Goal: Task Accomplishment & Management: Use online tool/utility

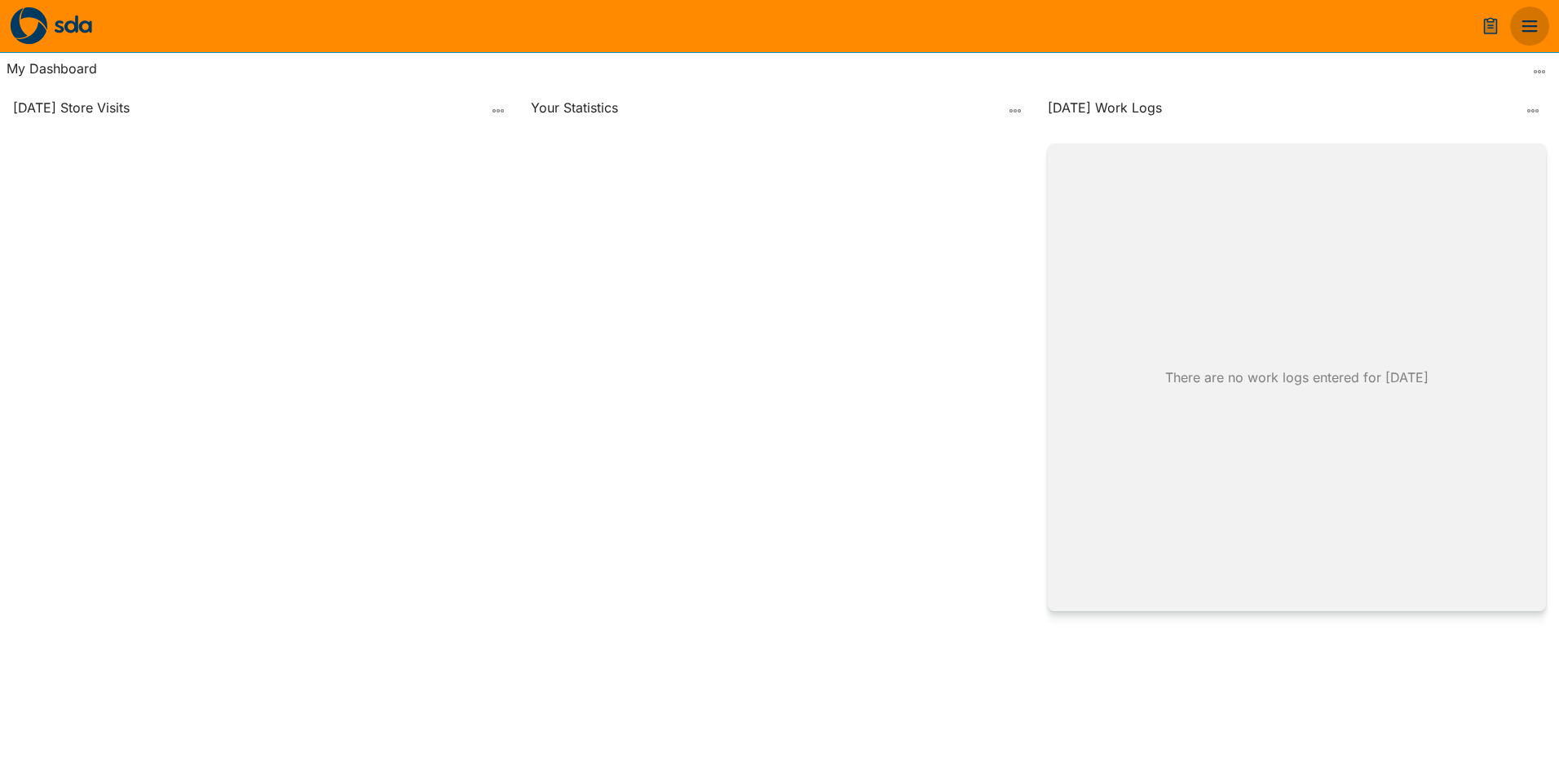
click at [1536, 32] on icon "menu" at bounding box center [1529, 25] width 20 height 20
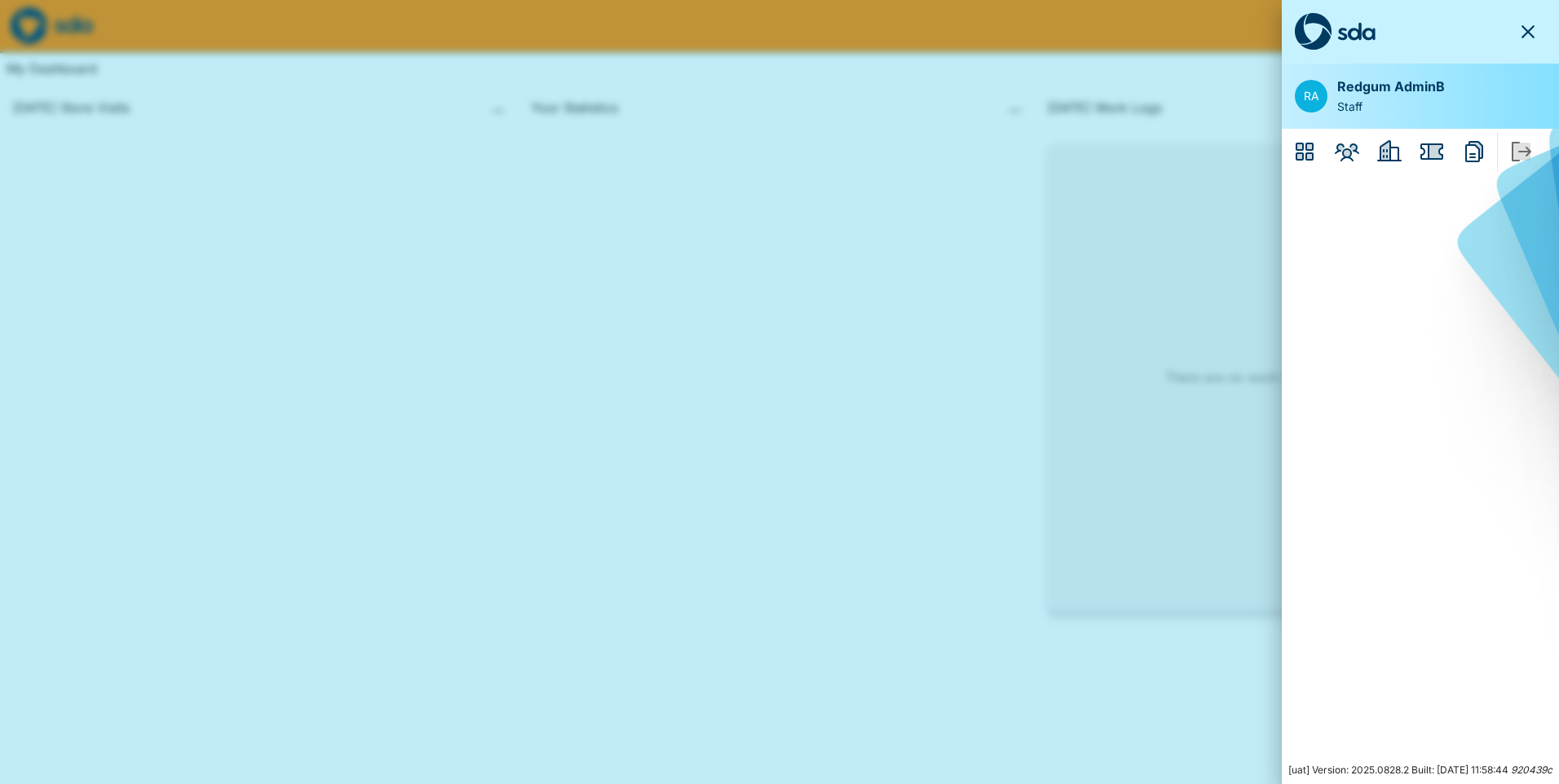
click at [1461, 153] on icon "Reports" at bounding box center [1474, 152] width 26 height 26
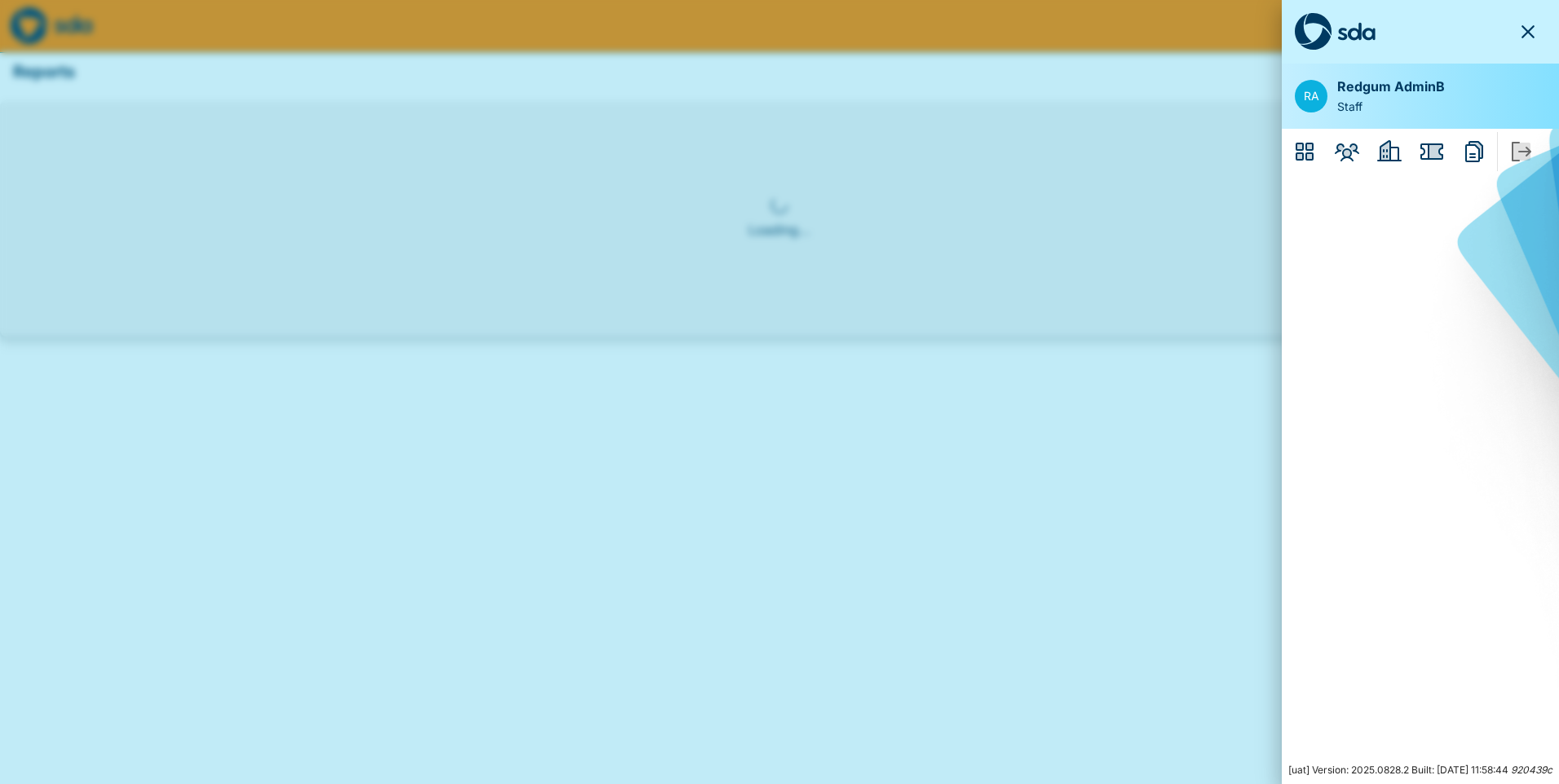
click at [880, 474] on div at bounding box center [780, 392] width 1559 height 784
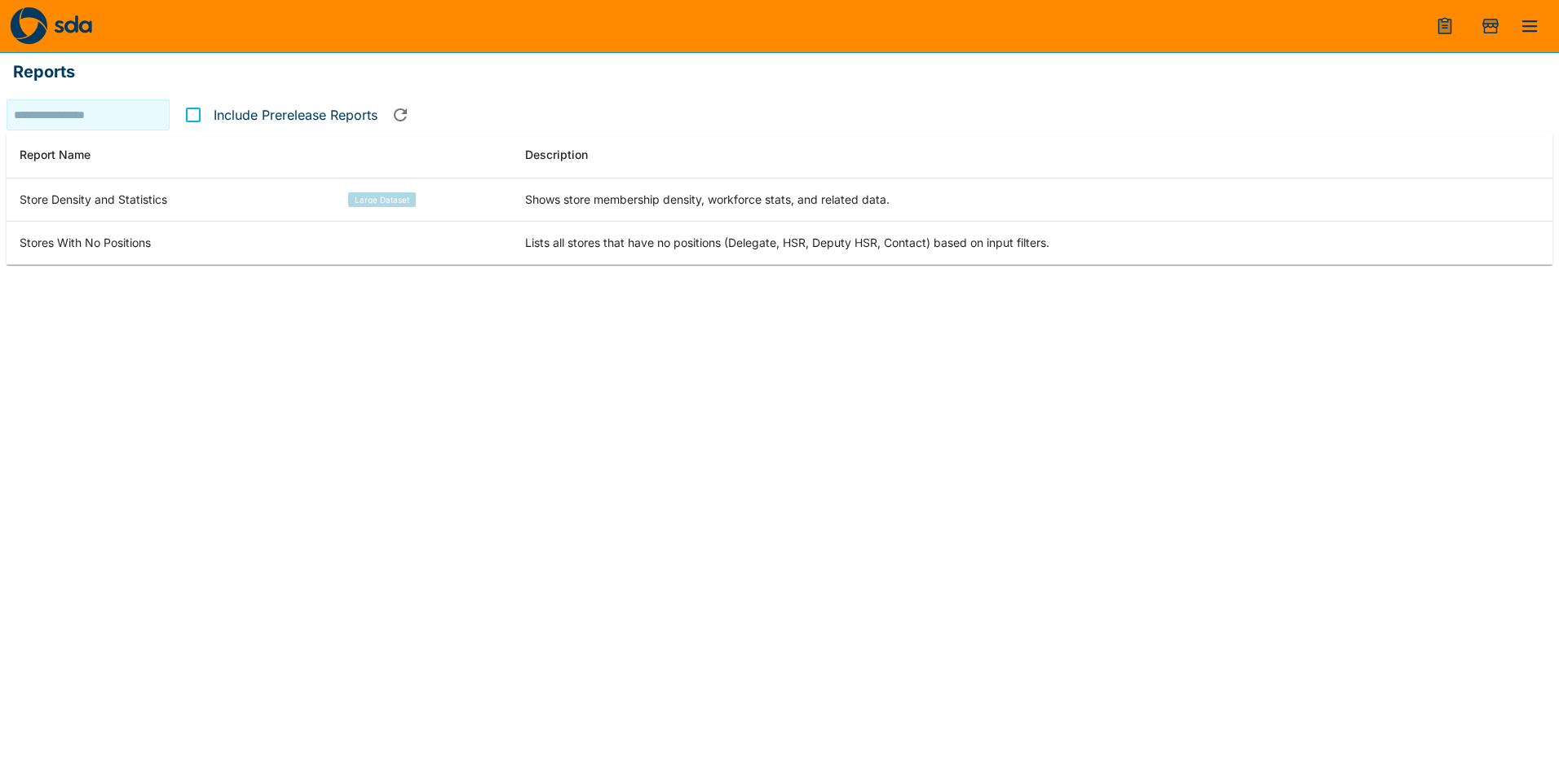
click at [402, 114] on icon "button" at bounding box center [400, 115] width 20 height 20
click at [412, 116] on button "button" at bounding box center [400, 115] width 33 height 33
click at [406, 116] on icon "button" at bounding box center [400, 115] width 20 height 20
click at [1523, 27] on icon "menu" at bounding box center [1530, 26] width 16 height 11
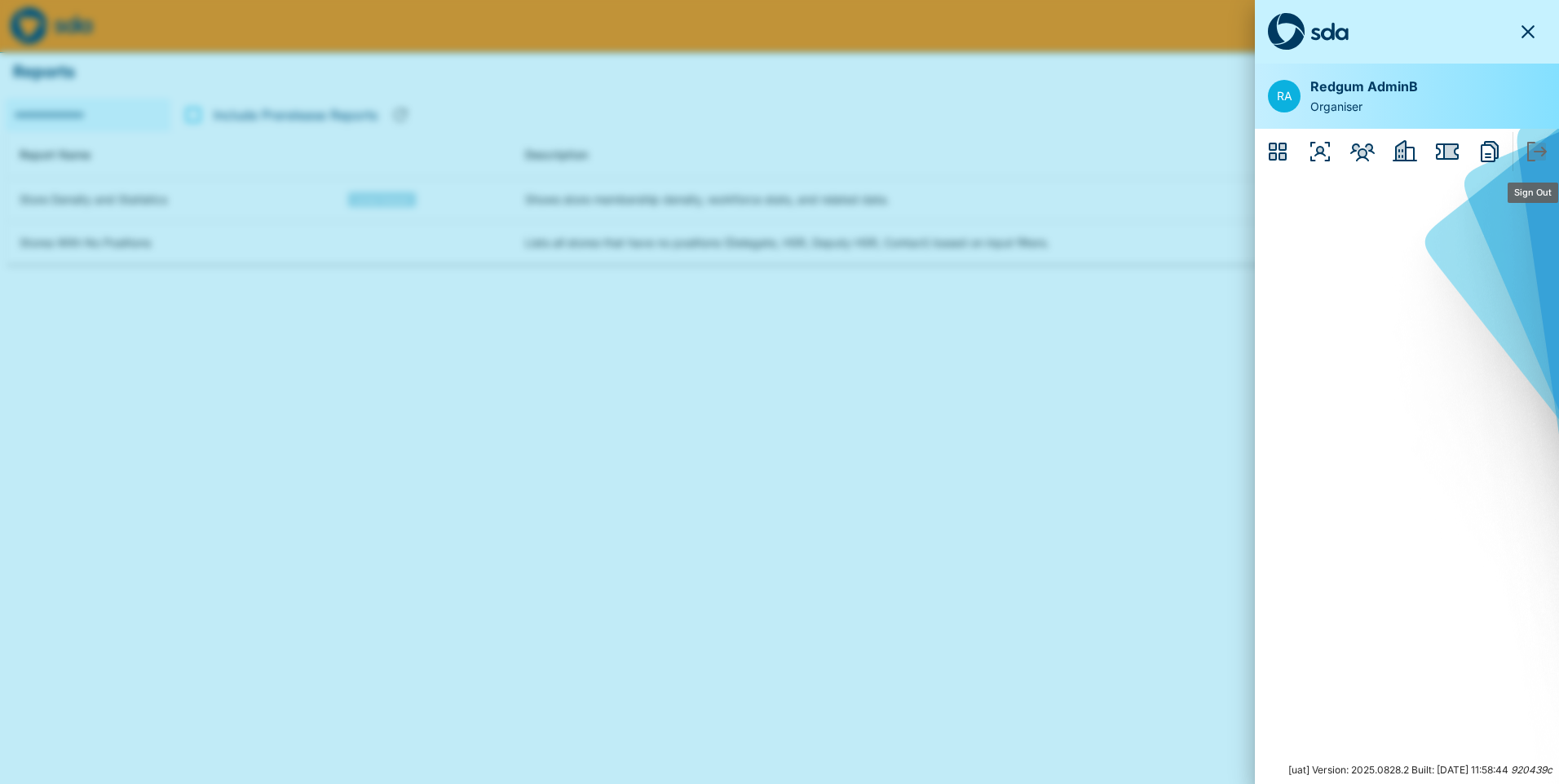
click at [1534, 154] on icon "Sign Out" at bounding box center [1537, 151] width 18 height 18
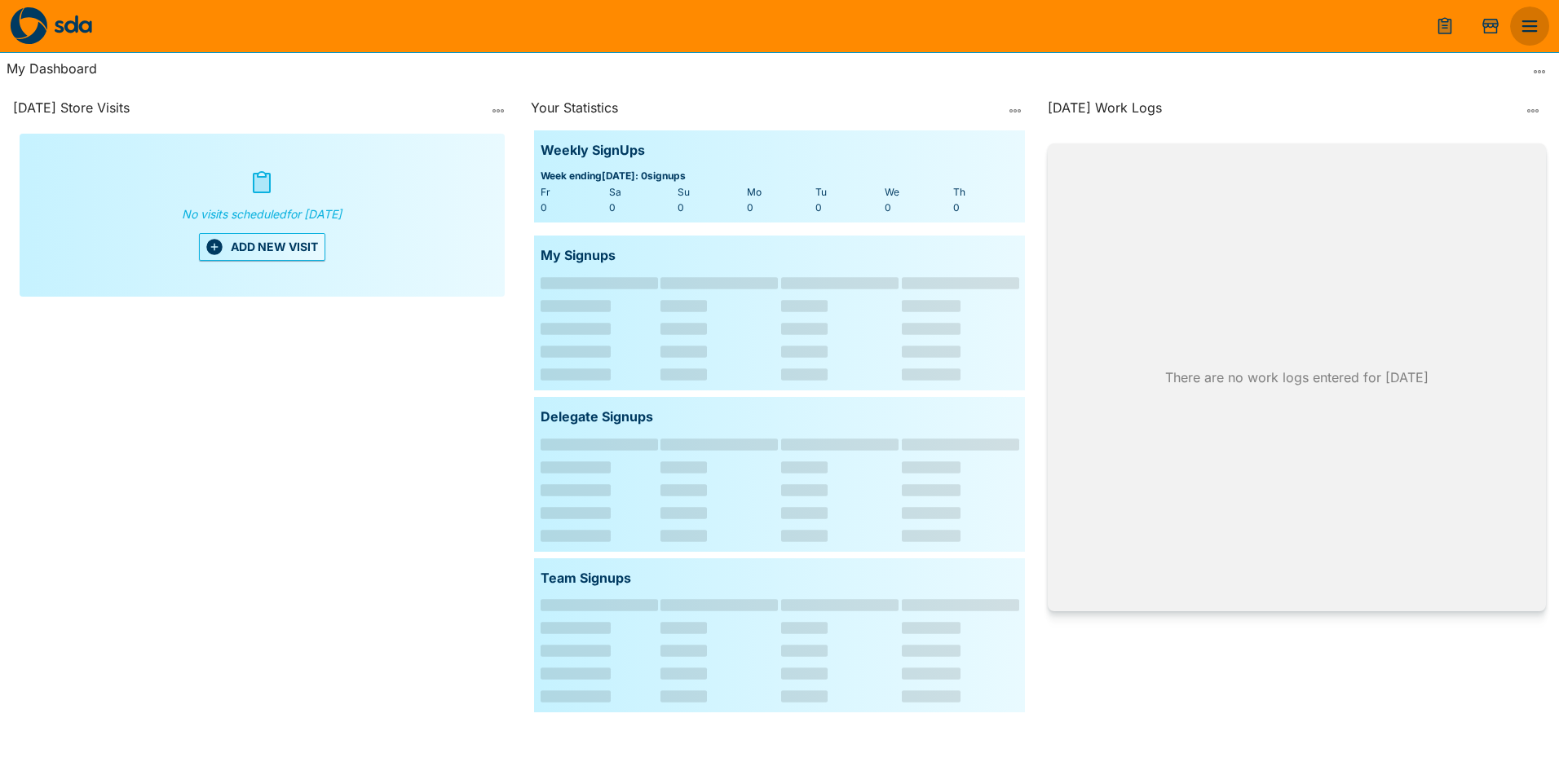
click at [1529, 28] on icon "menu" at bounding box center [1529, 25] width 20 height 20
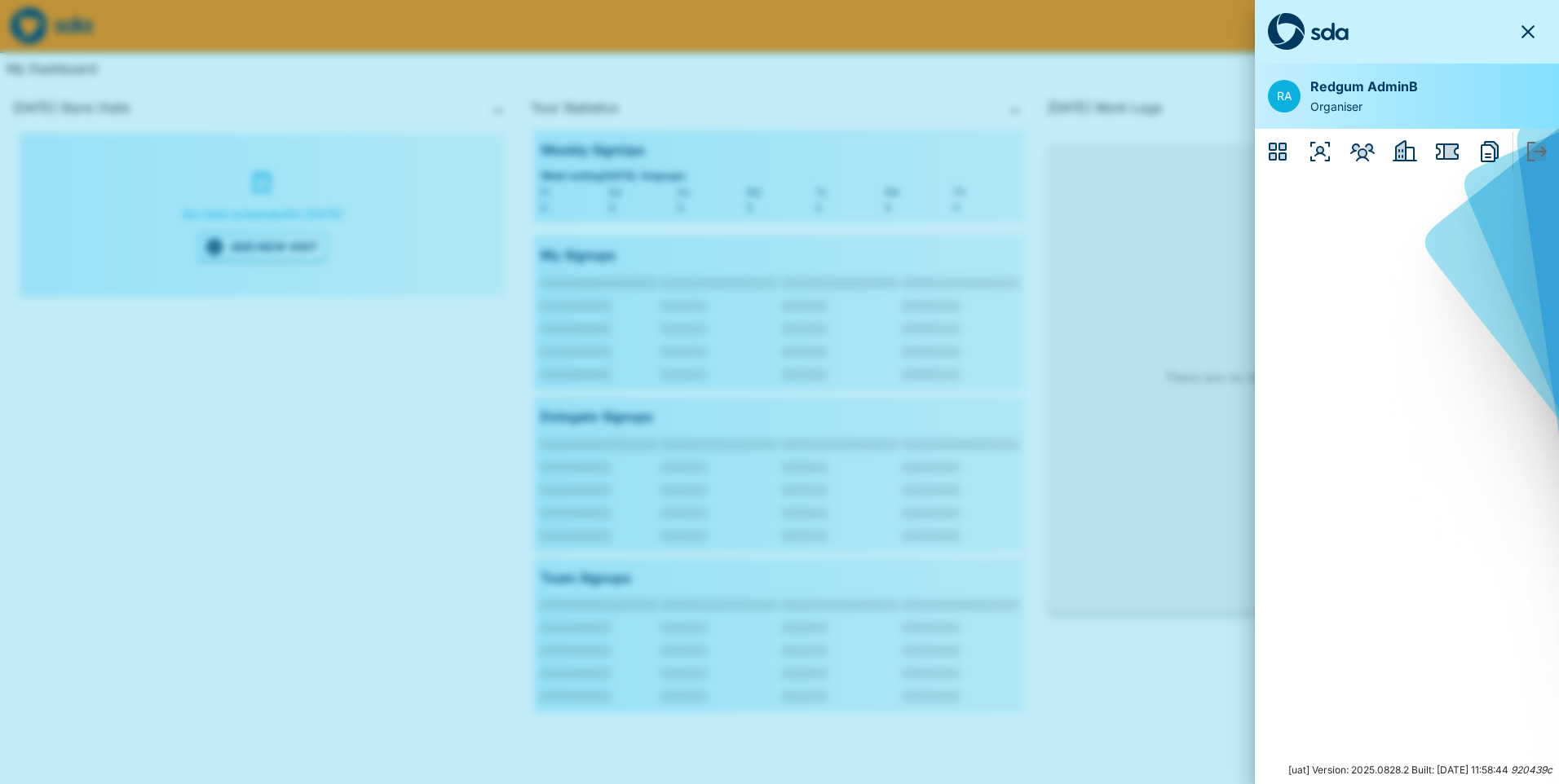
click at [1439, 153] on icon "Issues" at bounding box center [1447, 152] width 26 height 26
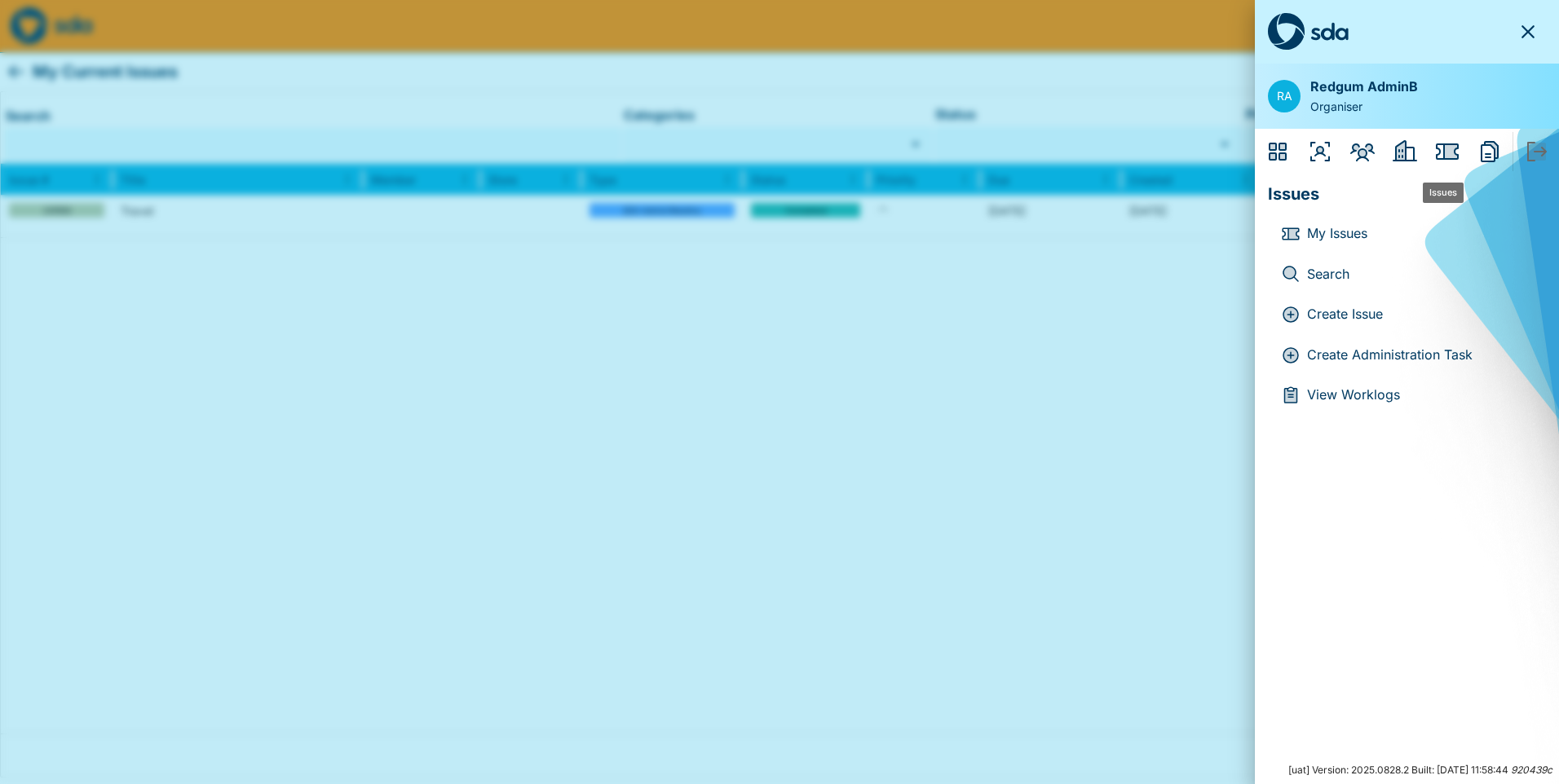
click at [1492, 152] on icon "Reports" at bounding box center [1491, 149] width 13 height 16
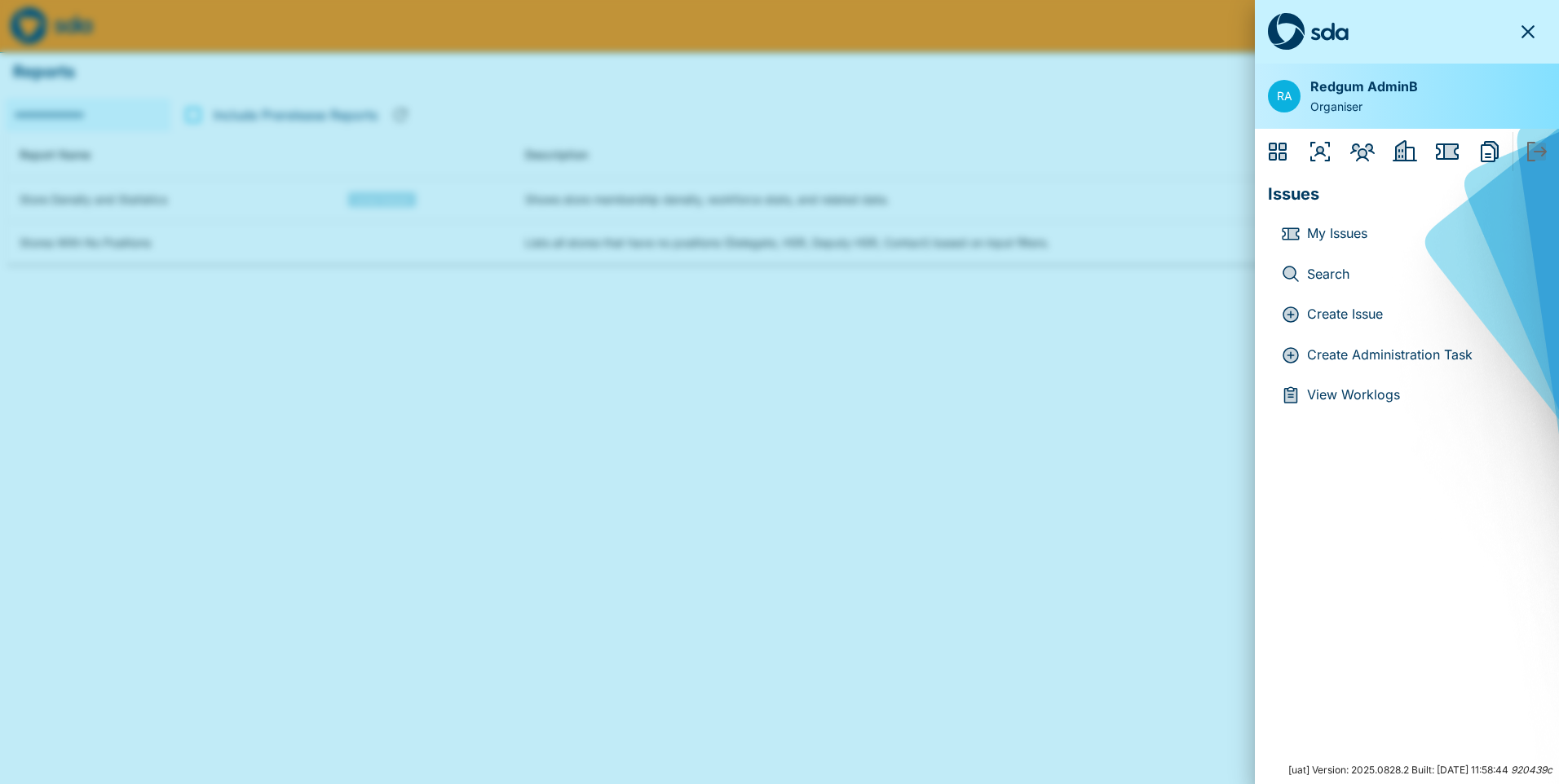
click at [905, 421] on div at bounding box center [780, 392] width 1559 height 784
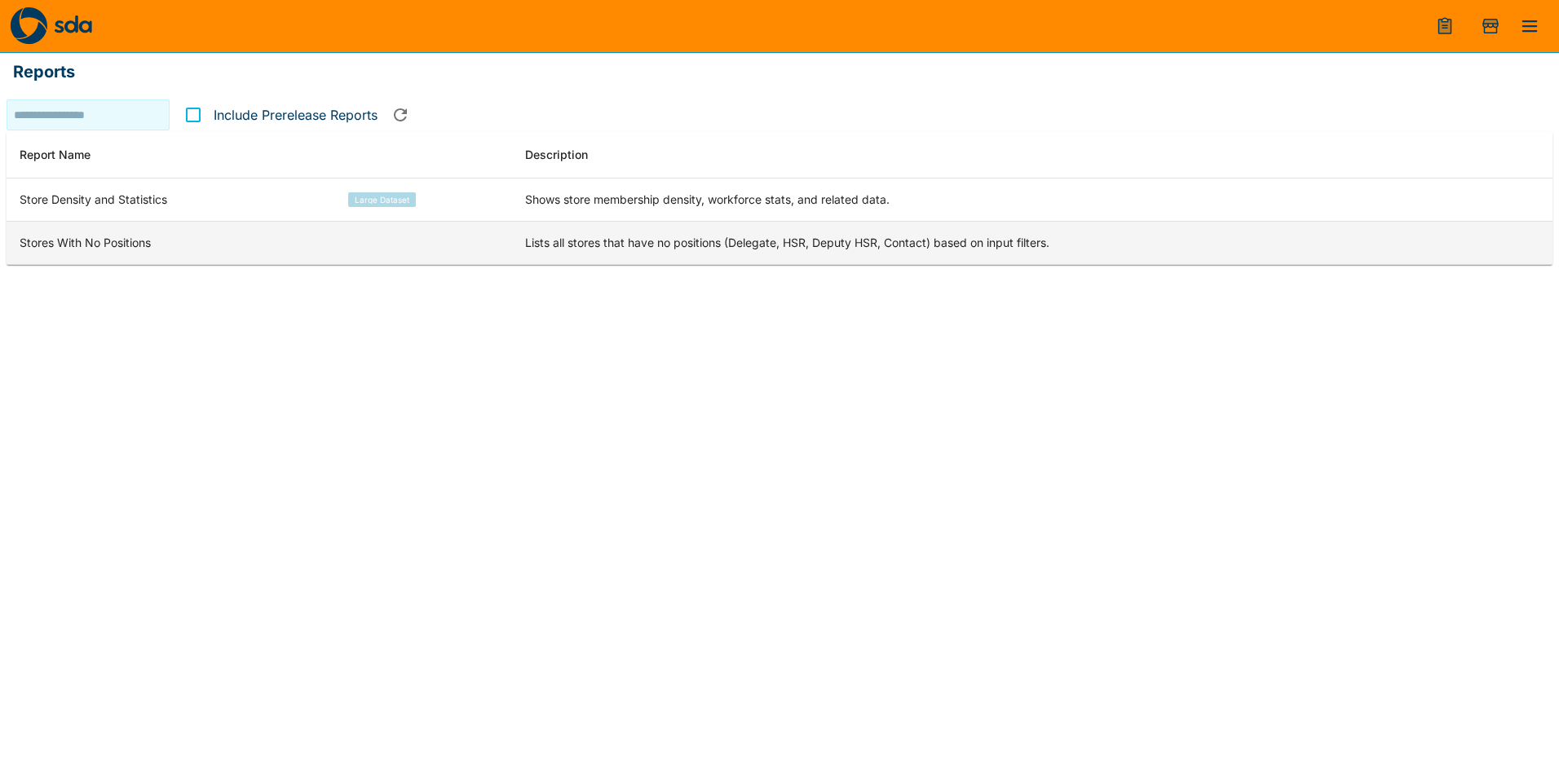
click at [653, 247] on td "Lists all stores that have no positions (Delegate, HSR, Deputy HSR, Contact) ba…" at bounding box center [1032, 243] width 1041 height 43
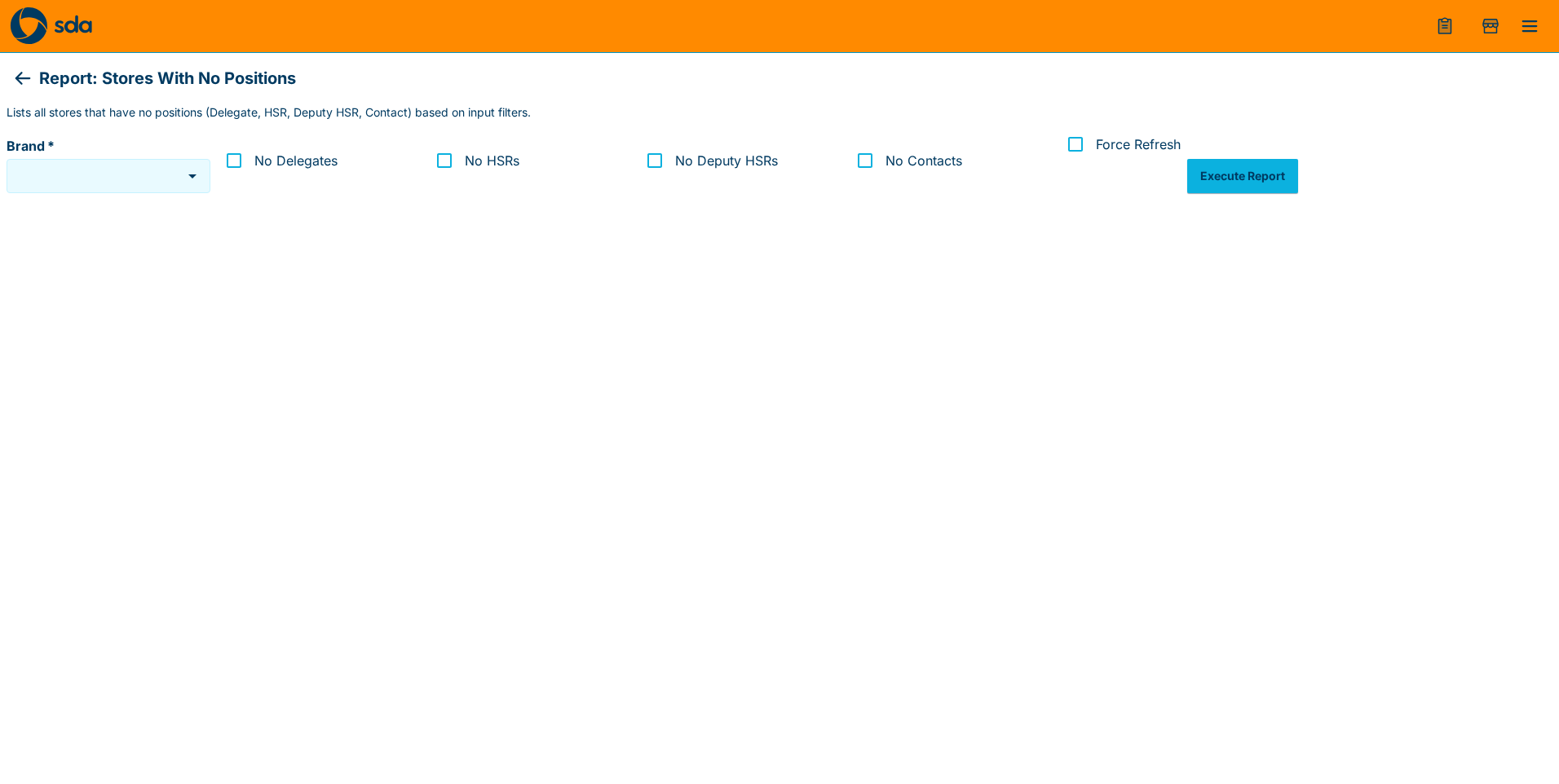
click at [71, 182] on input "Brand   *" at bounding box center [96, 175] width 163 height 19
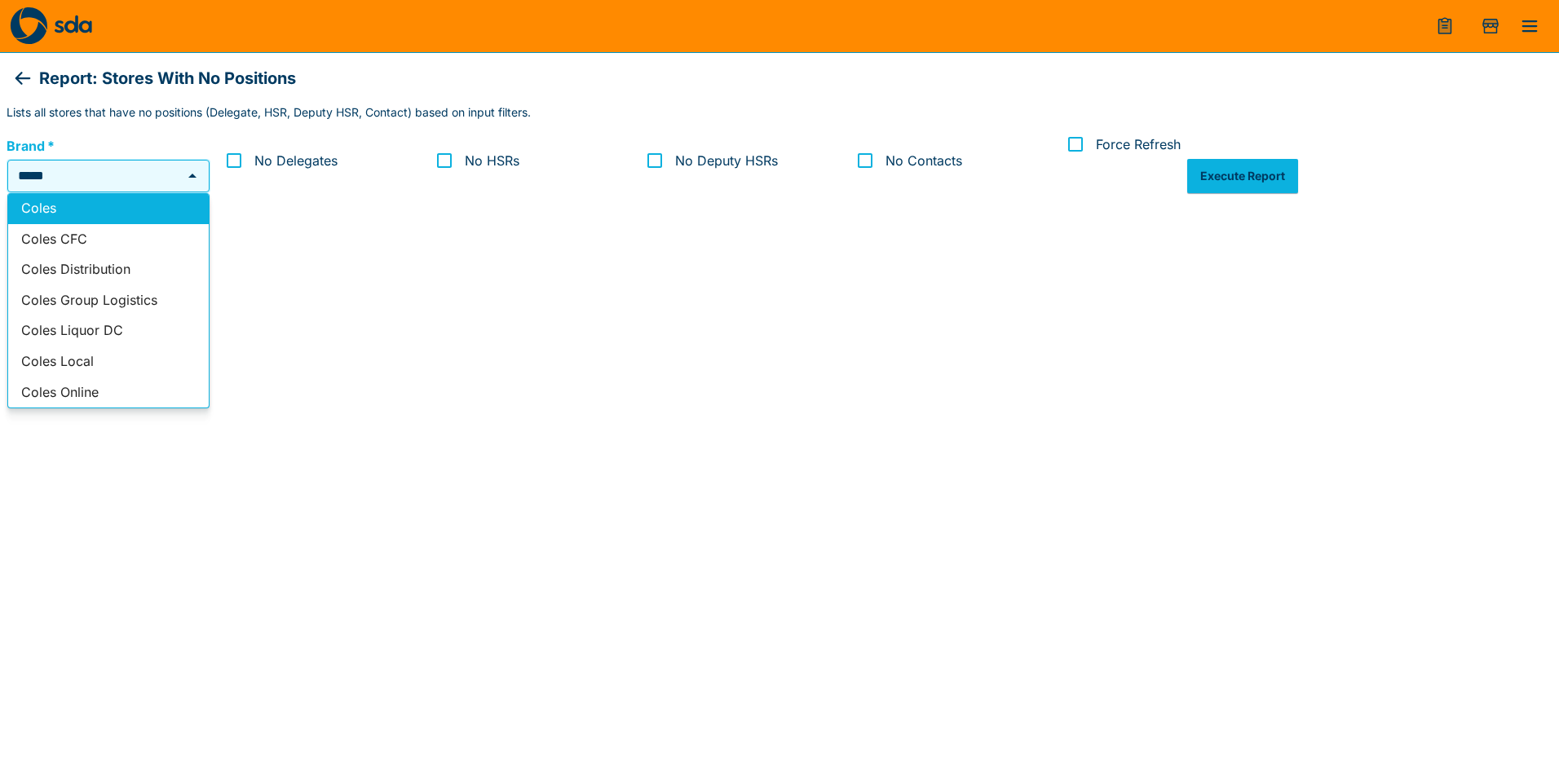
click at [74, 213] on li "Coles" at bounding box center [108, 208] width 200 height 31
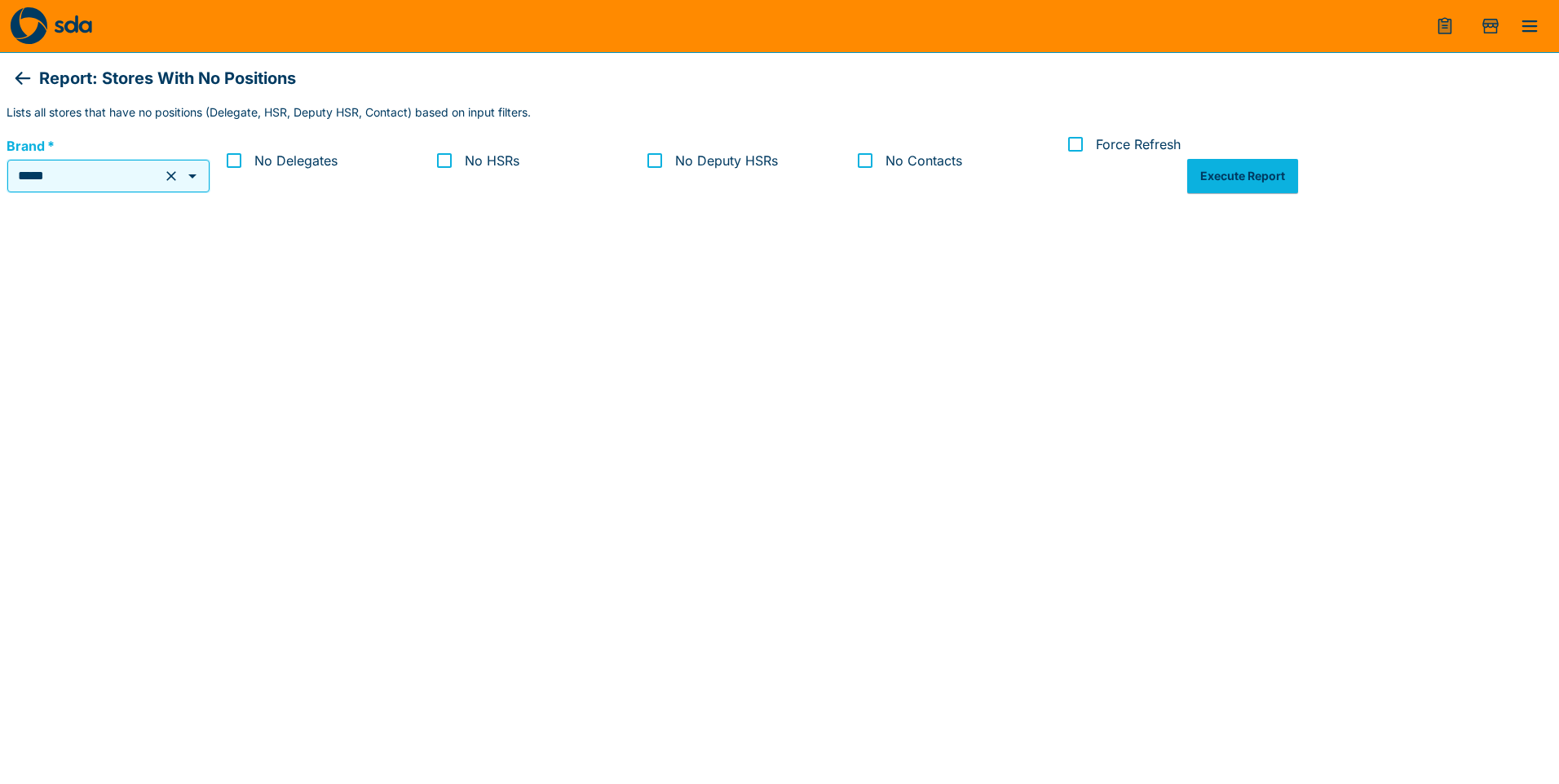
type input "*****"
click at [308, 168] on span "No Delegates" at bounding box center [296, 160] width 83 height 20
click at [1238, 175] on button "Execute Report" at bounding box center [1242, 176] width 111 height 34
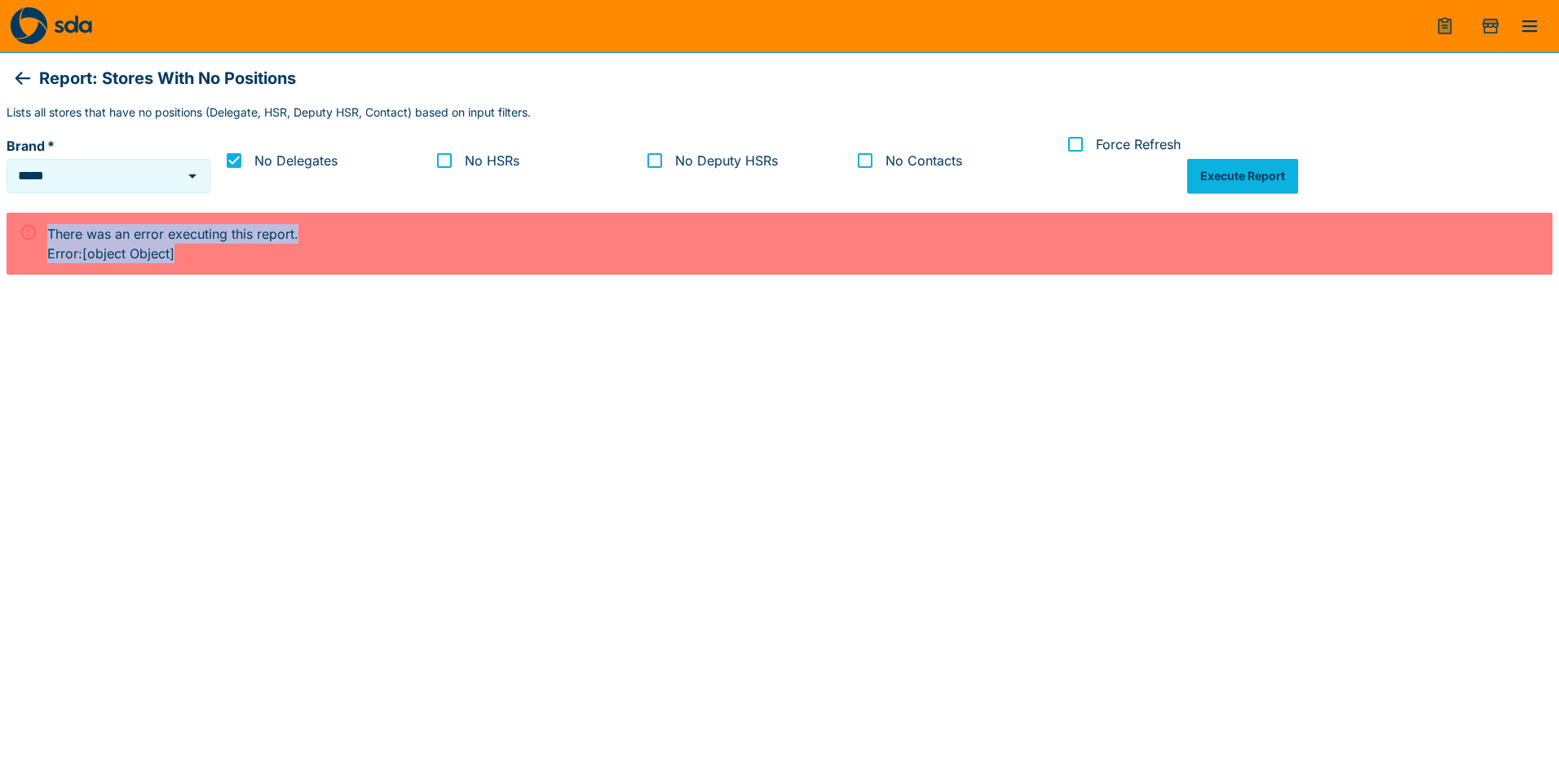
drag, startPoint x: 141, startPoint y: 255, endPoint x: 38, endPoint y: 228, distance: 106.5
click at [38, 228] on div "There was an error executing this report. Error: [object Object]" at bounding box center [780, 243] width 1546 height 62
click at [270, 159] on span "No Delegates" at bounding box center [296, 160] width 83 height 20
click at [1257, 174] on button "Execute Report" at bounding box center [1242, 176] width 111 height 34
click at [282, 172] on label "No Delegates" at bounding box center [319, 159] width 204 height 66
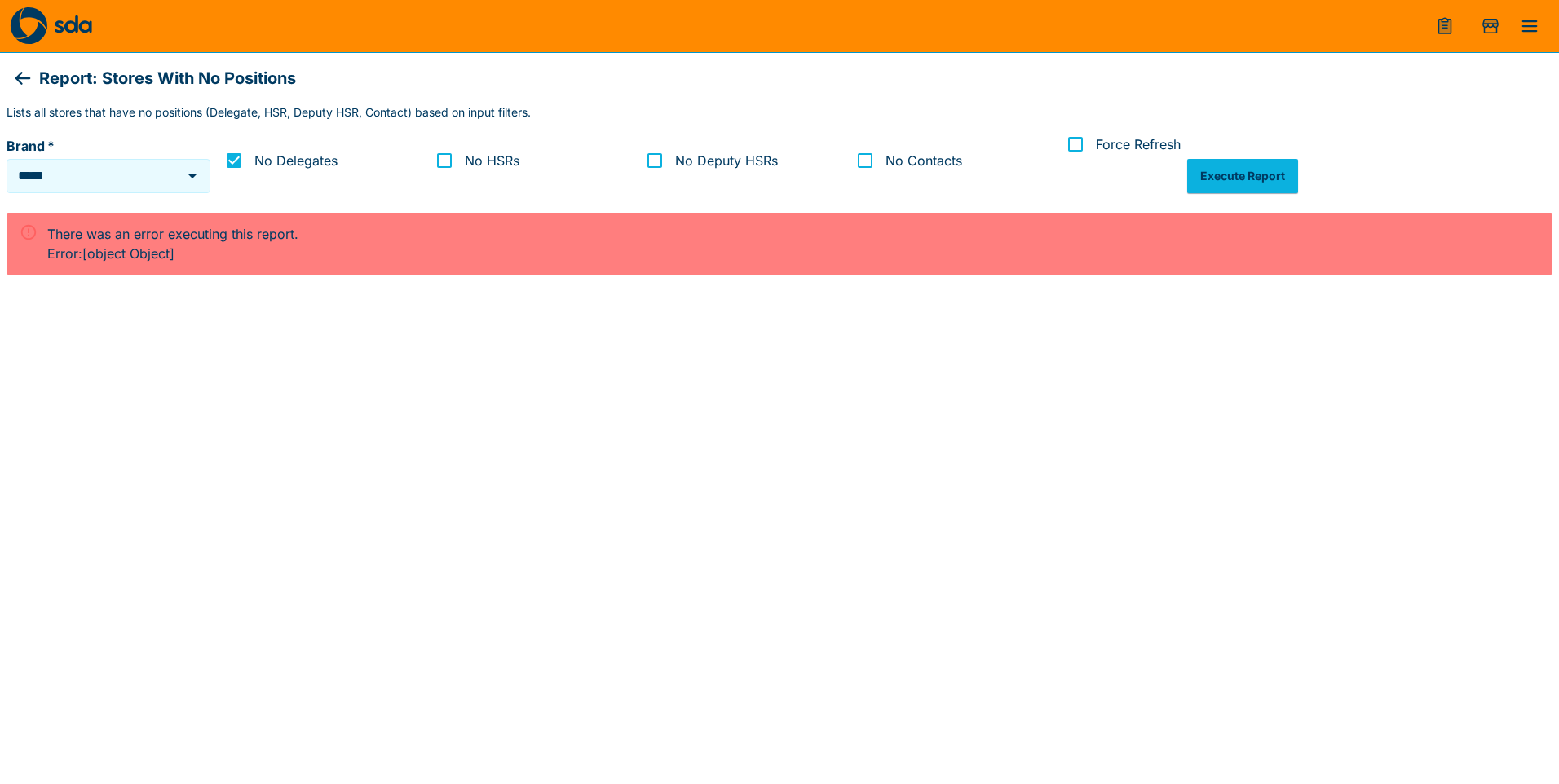
click at [519, 153] on span "No HSRs" at bounding box center [491, 160] width 55 height 20
click at [1221, 169] on button "Execute Report" at bounding box center [1242, 176] width 111 height 34
click at [1226, 167] on button "Execute Report" at bounding box center [1242, 176] width 111 height 34
click at [757, 565] on div "There was an error executing this report. Error: [object Object]" at bounding box center [780, 495] width 1546 height 565
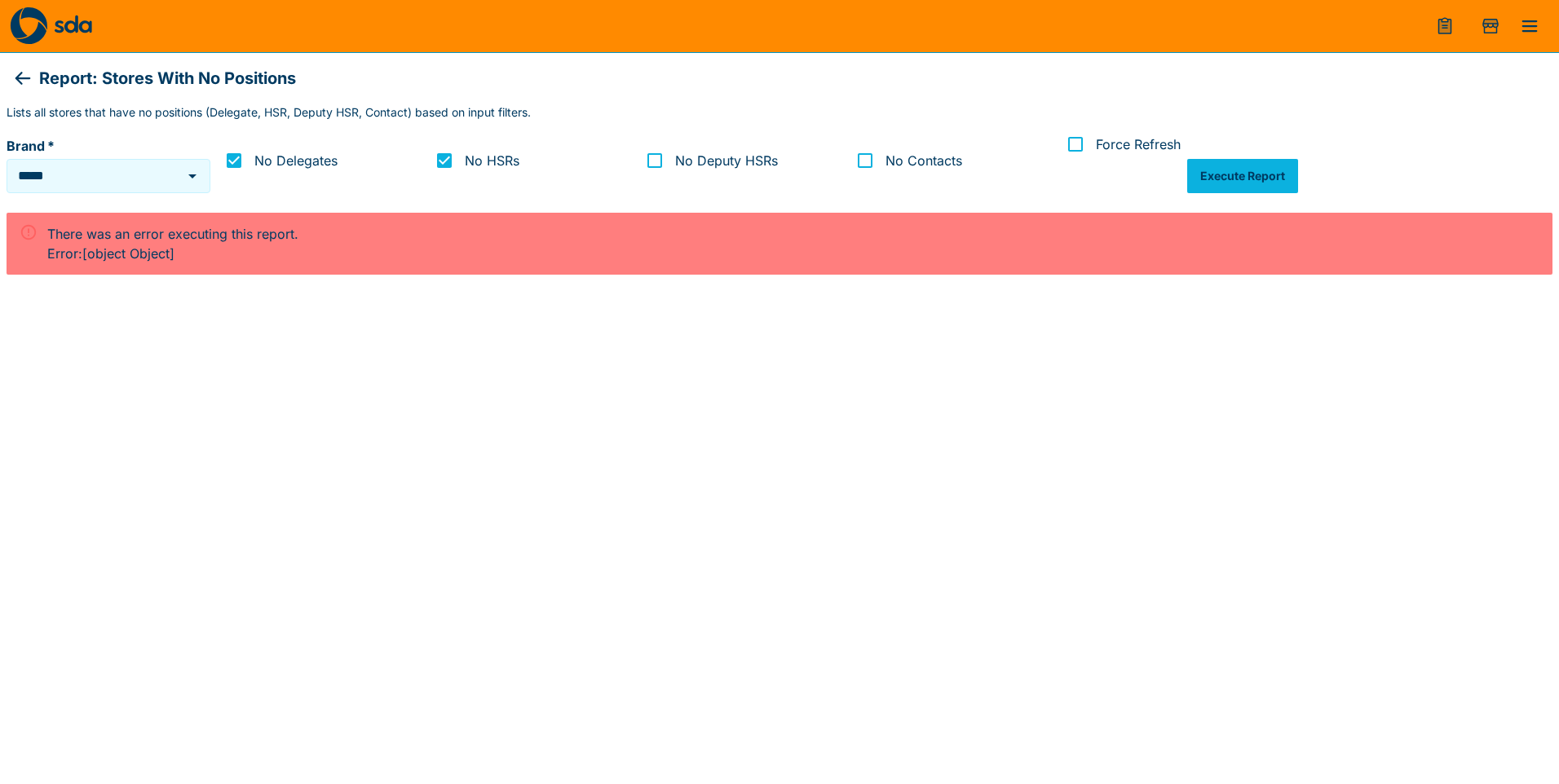
click at [1242, 169] on button "Execute Report" at bounding box center [1242, 176] width 111 height 34
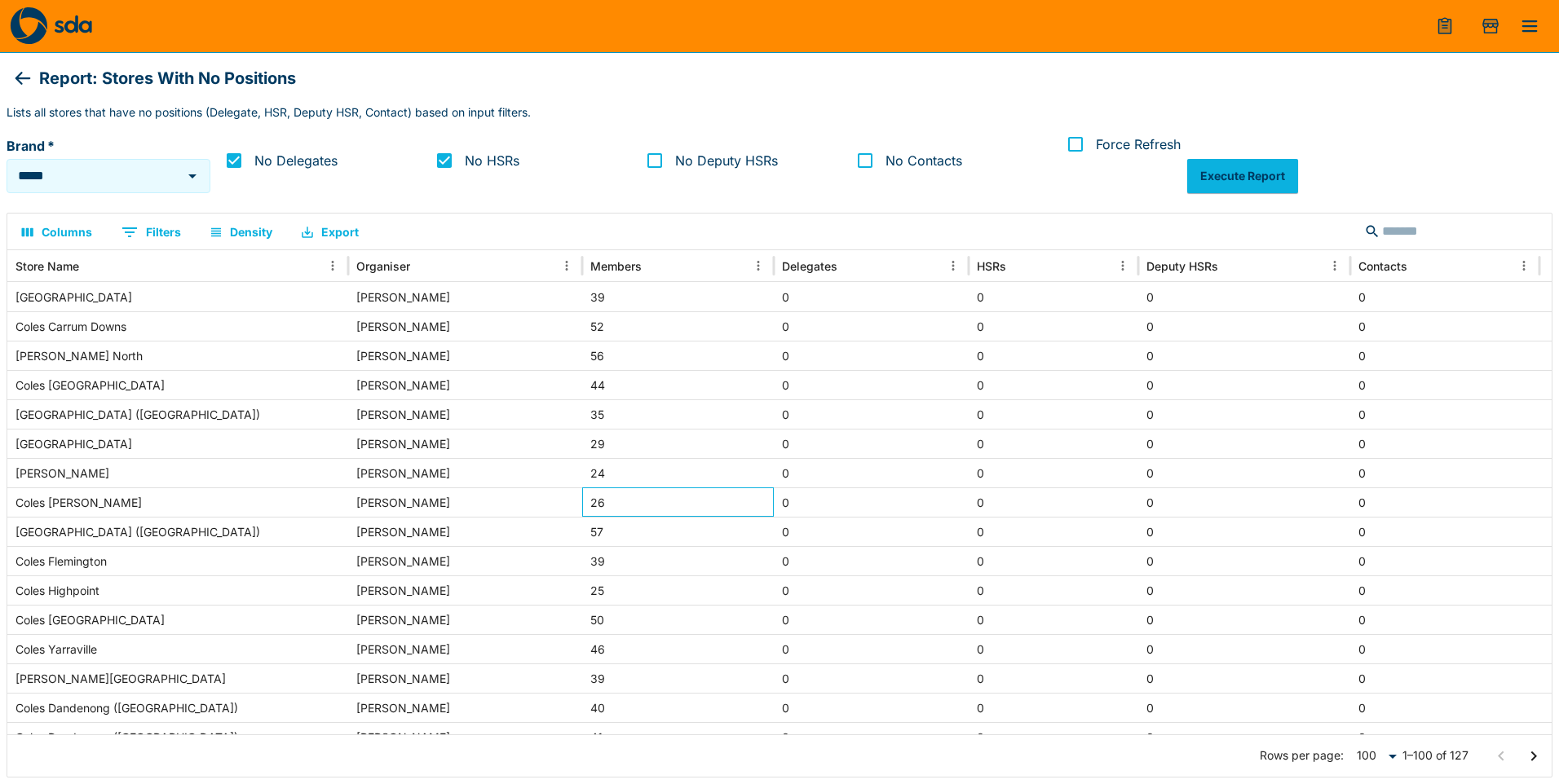
click at [582, 516] on div "26" at bounding box center [677, 502] width 191 height 29
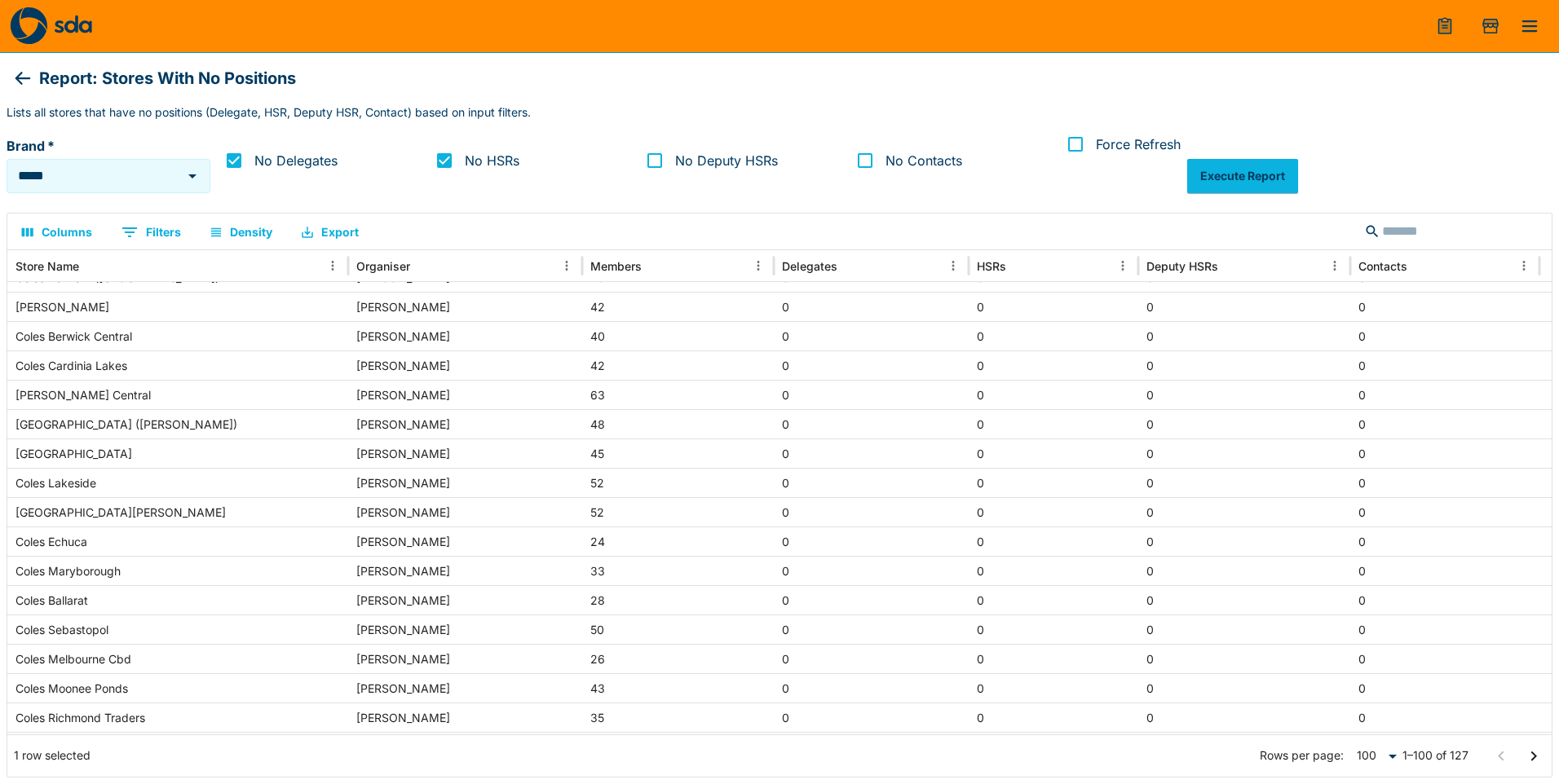
scroll to position [2319, 0]
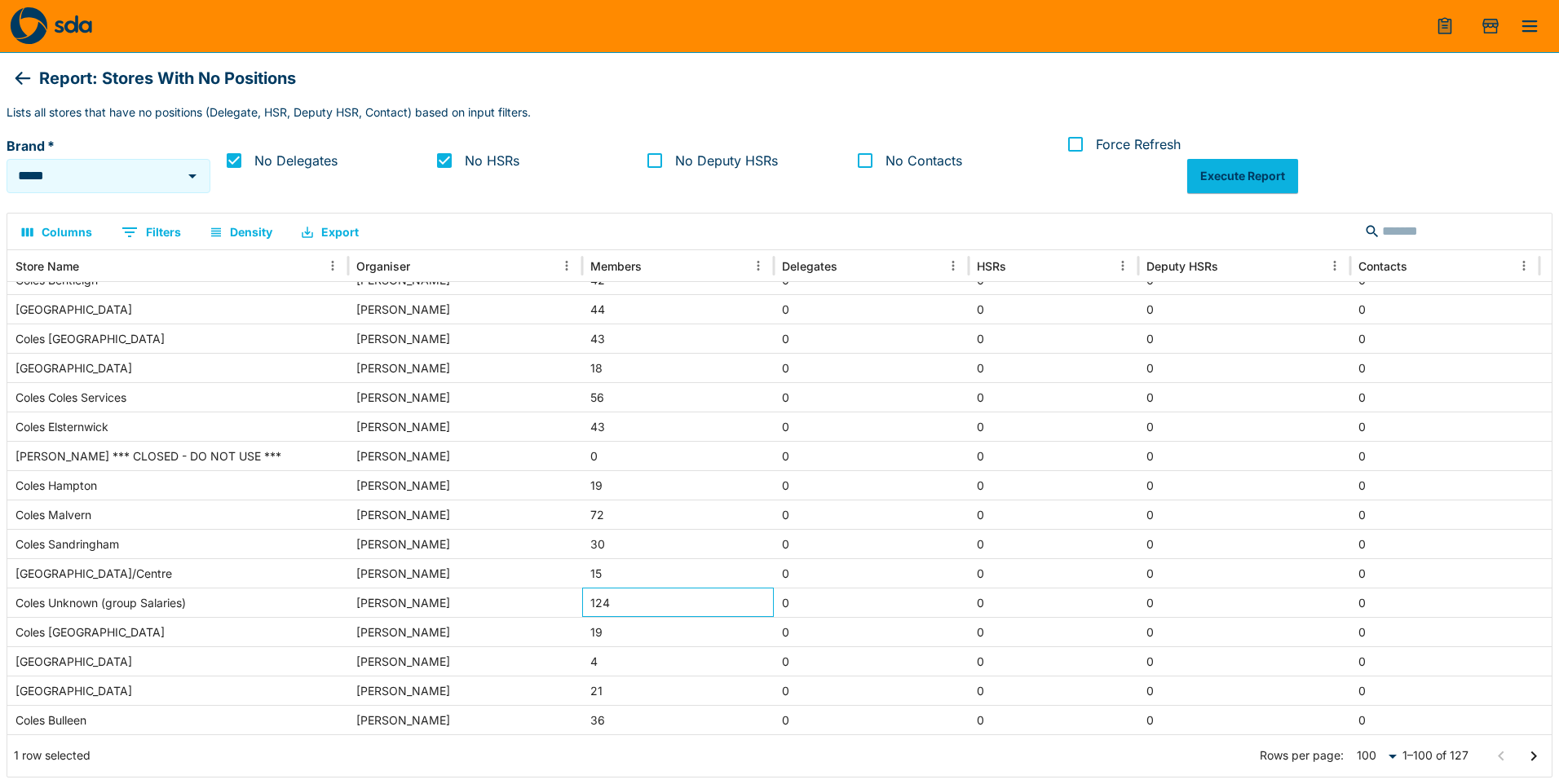
click at [611, 601] on div "124" at bounding box center [677, 601] width 191 height 29
drag, startPoint x: 69, startPoint y: 602, endPoint x: 269, endPoint y: 598, distance: 200.0
click at [269, 598] on div "Coles Unknown (group Salaries)" at bounding box center [178, 601] width 341 height 29
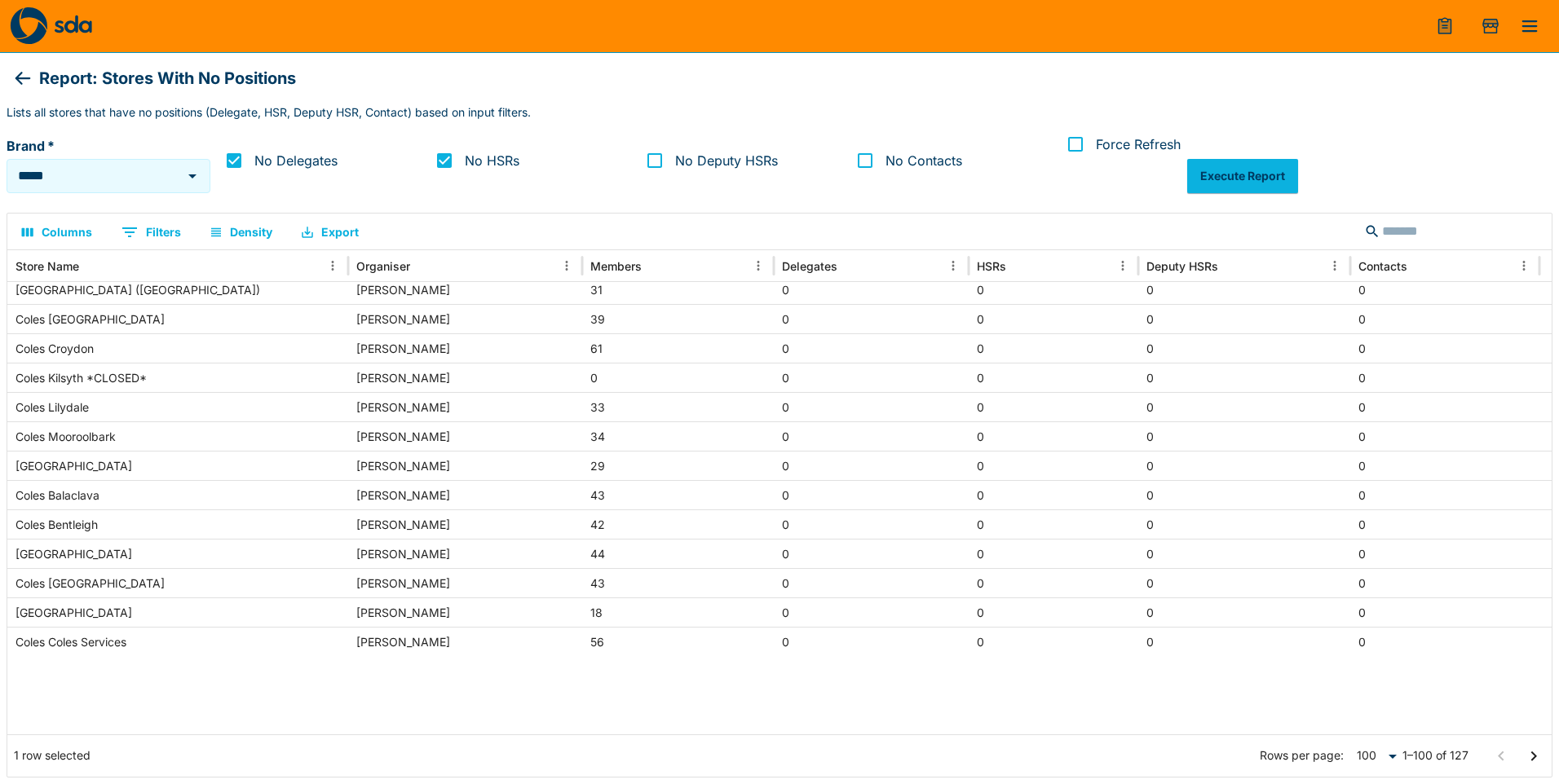
scroll to position [0, 0]
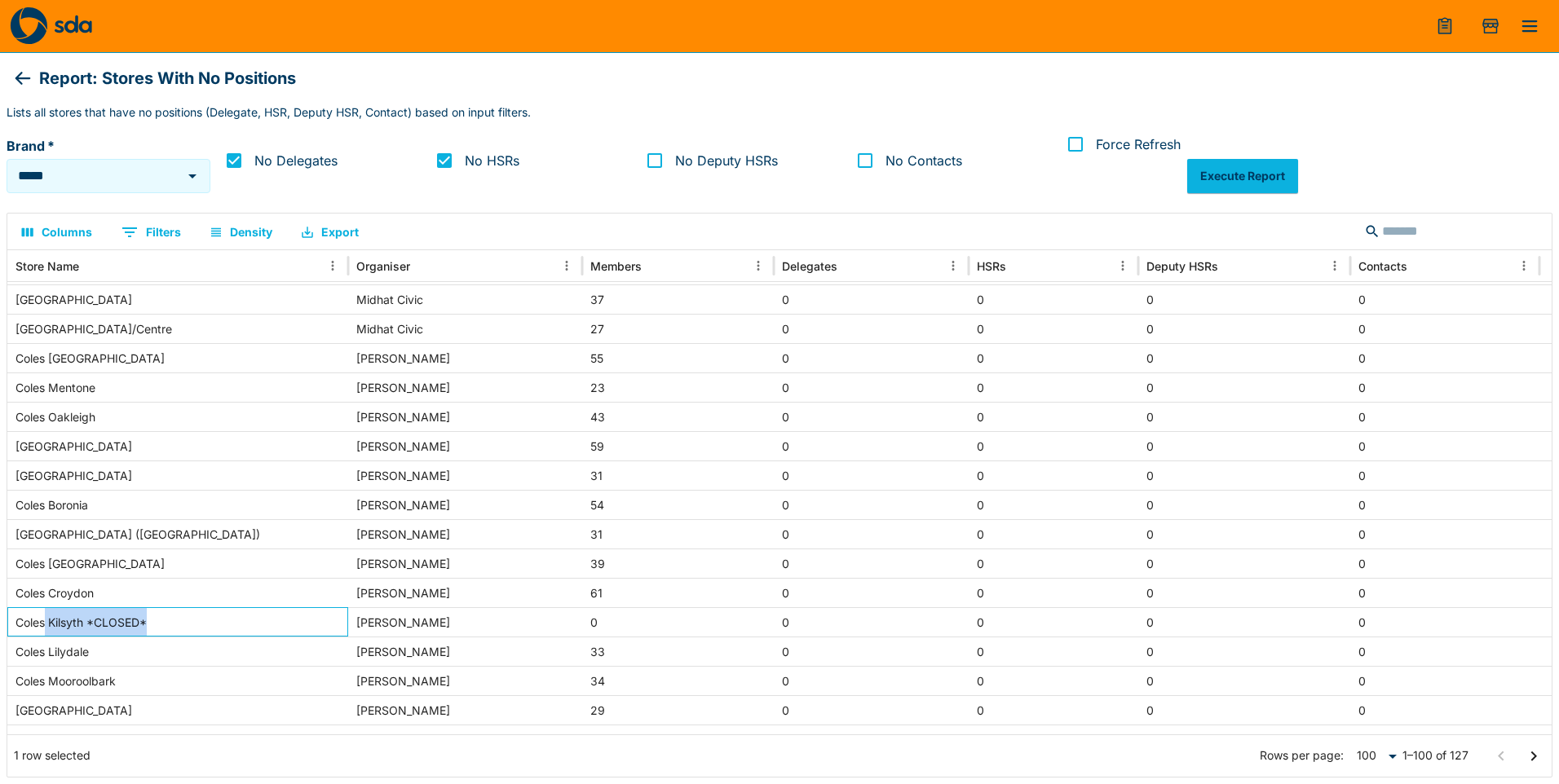
drag, startPoint x: 44, startPoint y: 626, endPoint x: 190, endPoint y: 627, distance: 146.0
click at [189, 627] on div "Coles Kilsyth *CLOSED*" at bounding box center [178, 621] width 341 height 29
click at [191, 627] on div "Coles Kilsyth *CLOSED*" at bounding box center [178, 621] width 341 height 29
click at [193, 502] on div "Coles Boronia" at bounding box center [178, 504] width 341 height 29
click at [198, 480] on div "[GEOGRAPHIC_DATA]" at bounding box center [178, 475] width 341 height 29
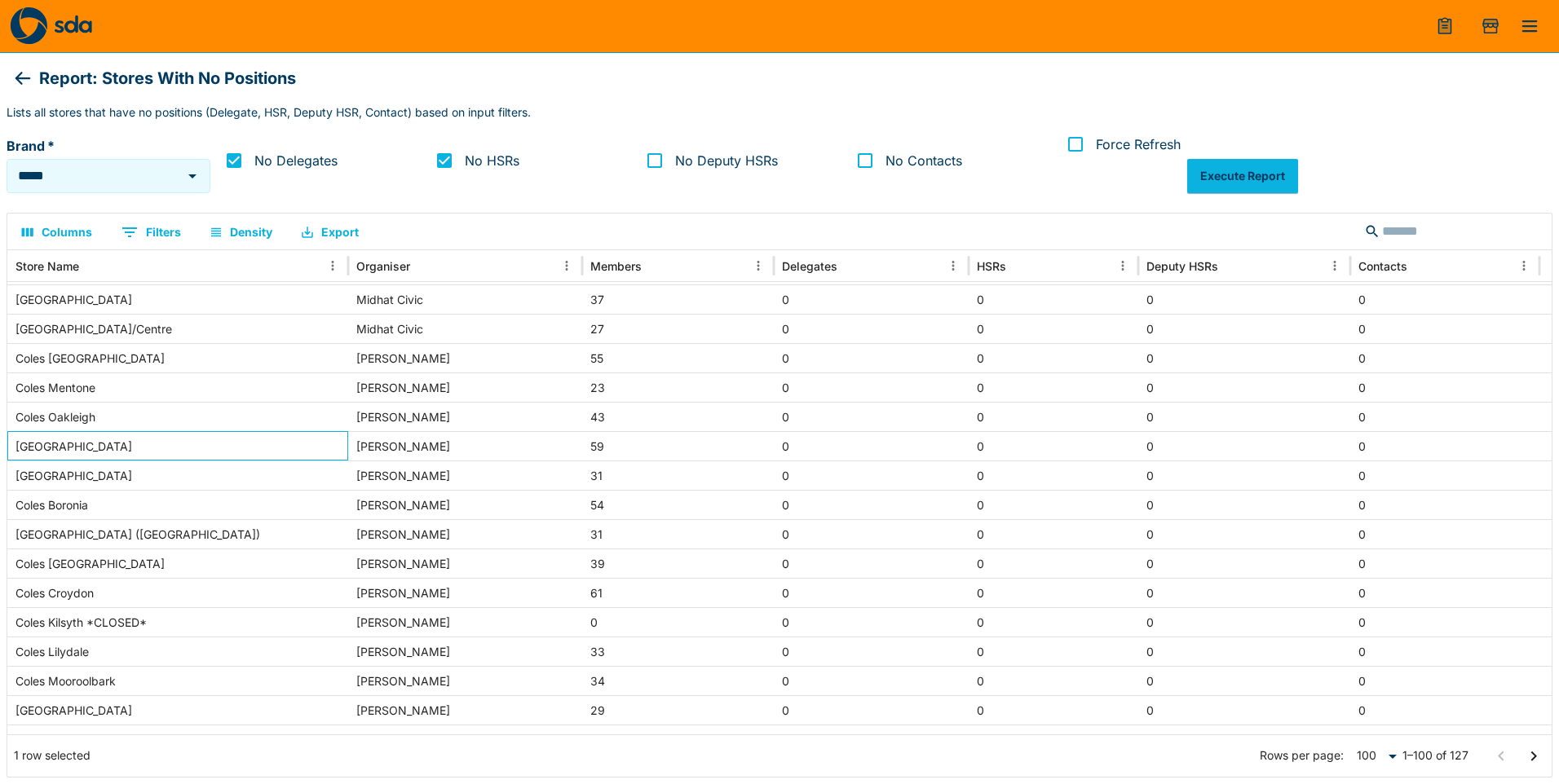
click at [199, 448] on div "[GEOGRAPHIC_DATA]" at bounding box center [178, 446] width 341 height 29
click at [199, 392] on div "Coles Mentone" at bounding box center [178, 387] width 341 height 29
click at [206, 358] on div "Coles [GEOGRAPHIC_DATA]" at bounding box center [178, 357] width 341 height 29
click at [23, 81] on icon at bounding box center [22, 77] width 20 height 20
